Goal: Browse casually: Explore the website without a specific task or goal

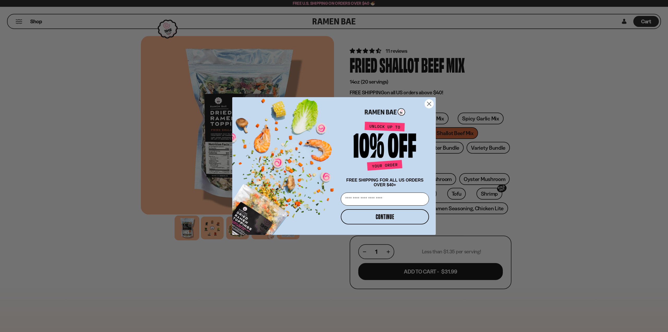
click at [429, 102] on icon "Close dialog" at bounding box center [429, 104] width 4 height 4
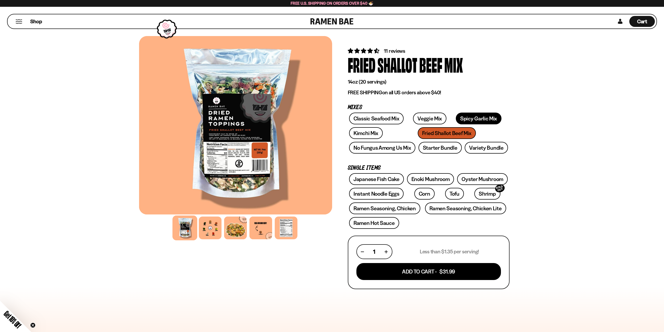
click at [472, 124] on link "Spicy Garlic Mix" at bounding box center [479, 118] width 46 height 12
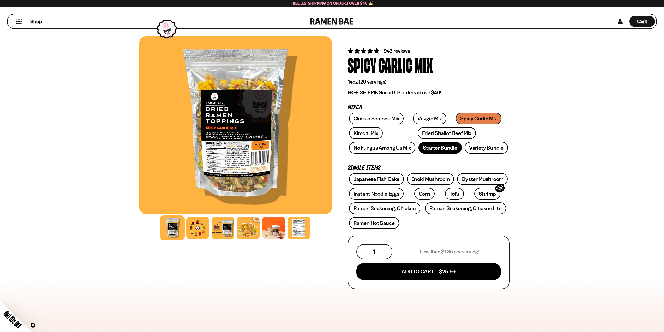
click at [462, 142] on link "Starter Bundle" at bounding box center [439, 148] width 43 height 12
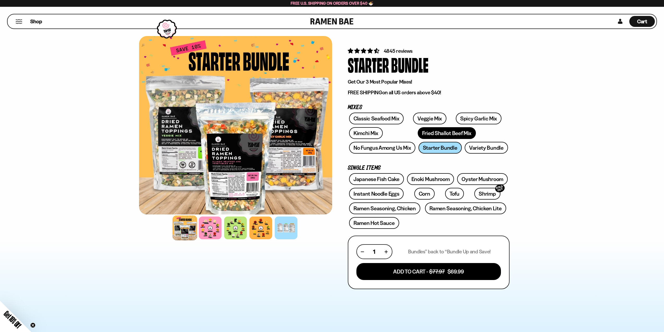
click at [418, 139] on link "Fried Shallot Beef Mix" at bounding box center [447, 133] width 58 height 12
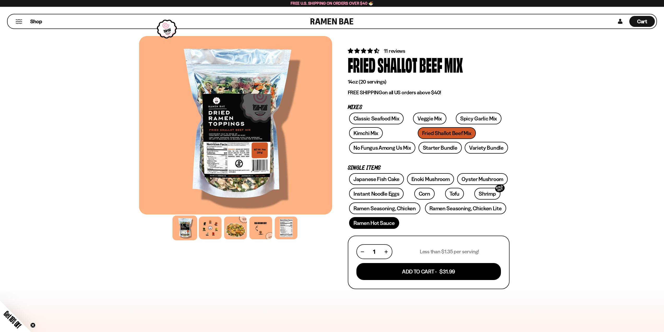
click at [393, 229] on link "Ramen Hot Sauce" at bounding box center [374, 223] width 50 height 12
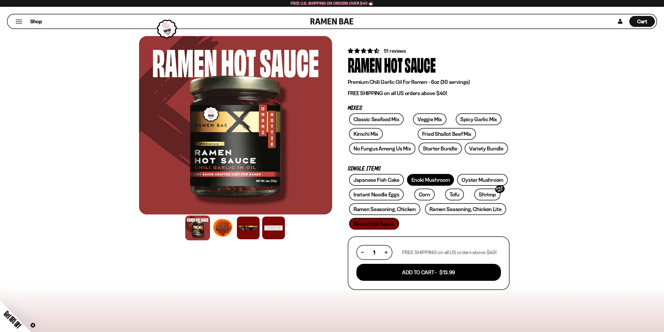
click at [431, 185] on link "Enoki Mushroom" at bounding box center [430, 180] width 47 height 12
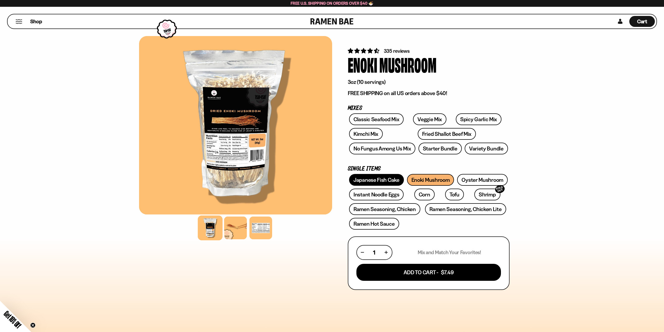
click at [377, 185] on link "Japanese Fish Cake" at bounding box center [376, 180] width 55 height 12
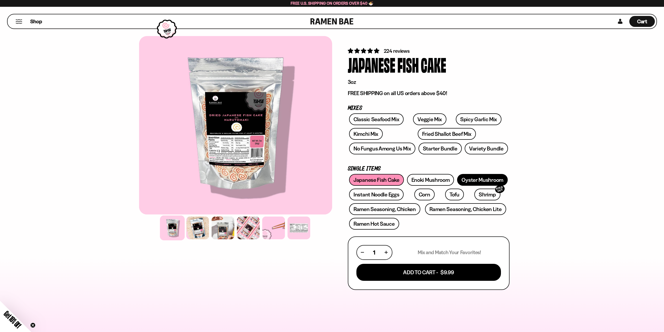
click at [487, 185] on link "Oyster Mushroom" at bounding box center [482, 180] width 51 height 12
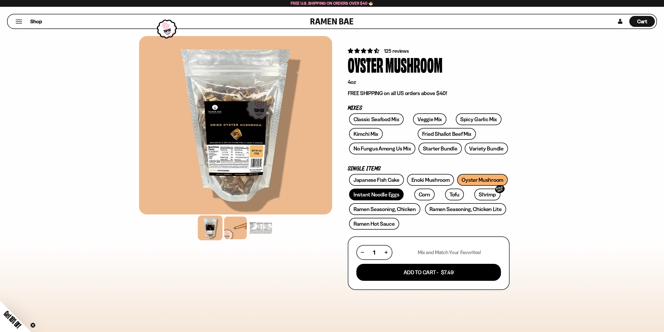
click at [376, 200] on link "Instant Noodle Eggs" at bounding box center [376, 194] width 55 height 12
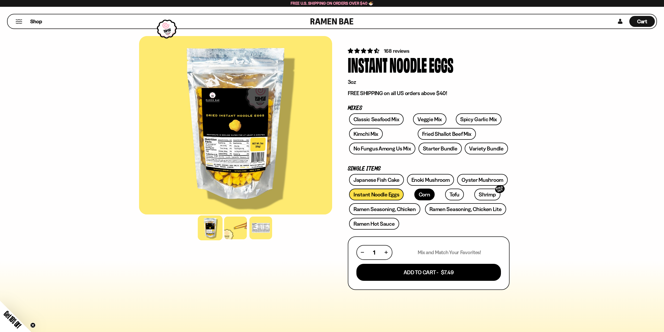
click at [426, 200] on link "Corn" at bounding box center [424, 194] width 20 height 12
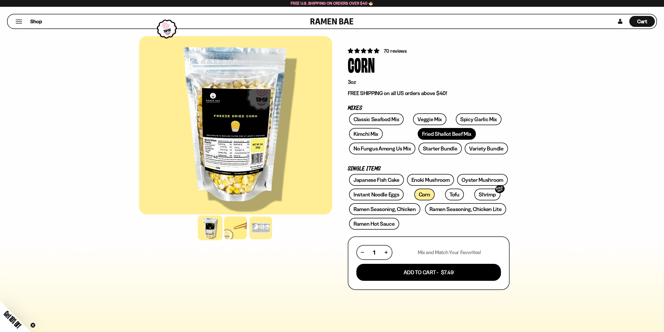
click at [418, 140] on link "Fried Shallot Beef Mix" at bounding box center [447, 134] width 58 height 12
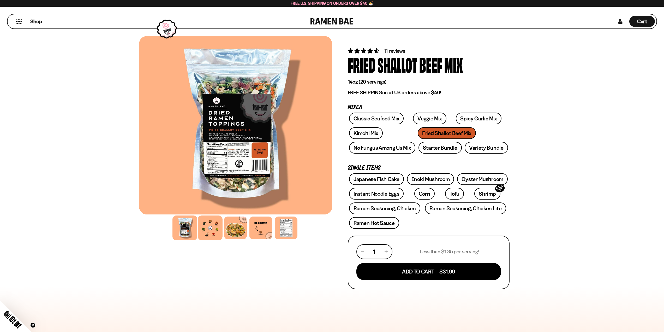
click at [198, 240] on div at bounding box center [210, 227] width 25 height 25
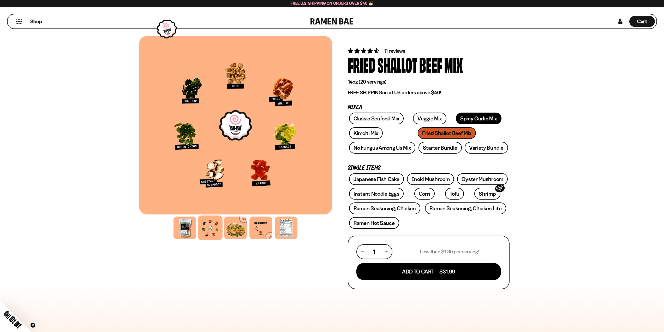
click at [475, 124] on link "Spicy Garlic Mix" at bounding box center [479, 118] width 46 height 12
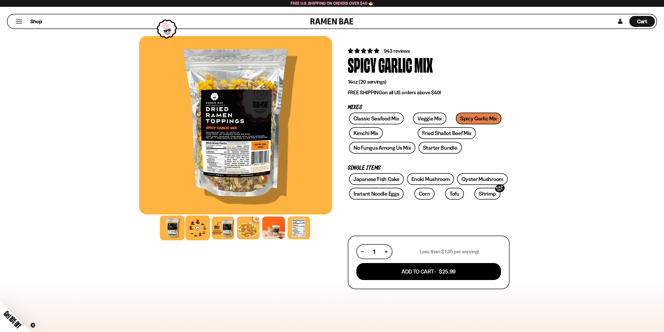
click at [185, 240] on div at bounding box center [197, 227] width 25 height 25
